Goal: Communication & Community: Answer question/provide support

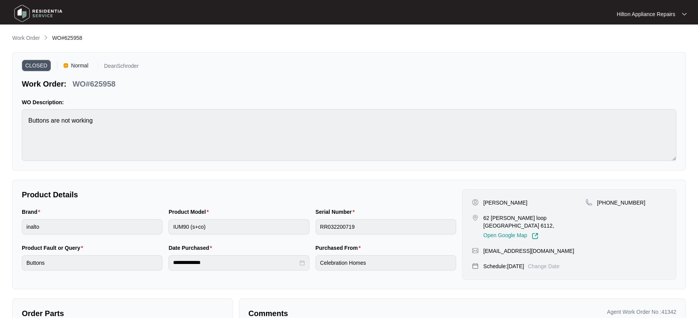
scroll to position [153, 0]
click at [24, 34] on p "Work Order" at bounding box center [26, 38] width 28 height 8
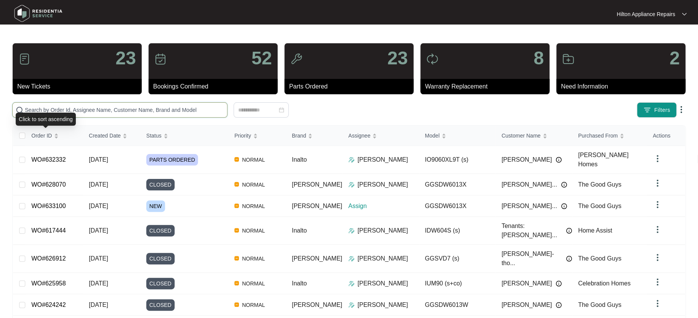
click at [38, 111] on input "text" at bounding box center [124, 110] width 199 height 8
paste input "WO#623909"
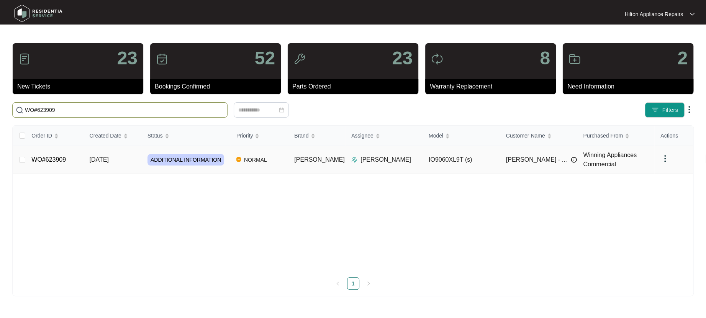
type input "WO#623909"
click at [100, 157] on span "[DATE]" at bounding box center [99, 159] width 19 height 7
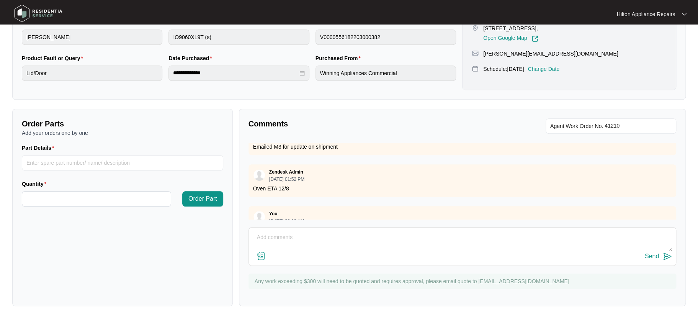
scroll to position [170, 0]
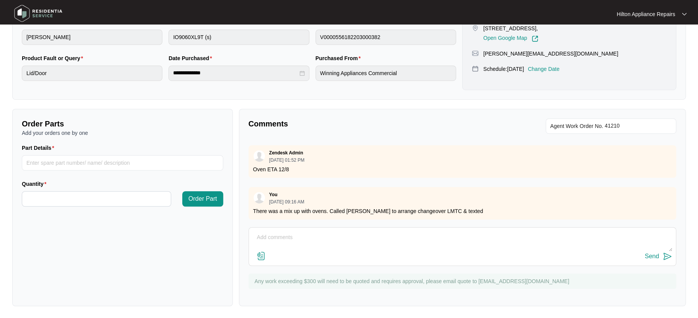
click at [271, 240] on textarea at bounding box center [462, 241] width 419 height 20
paste textarea "Good morning, are you able to please contact my partner ([PERSON_NAME]) regardi…"
type textarea "[PERSON_NAME] messaged back, called [PERSON_NAME] LMTC and texted Good morning,…"
click at [652, 253] on div "Send" at bounding box center [652, 256] width 14 height 7
